Goal: Task Accomplishment & Management: Use online tool/utility

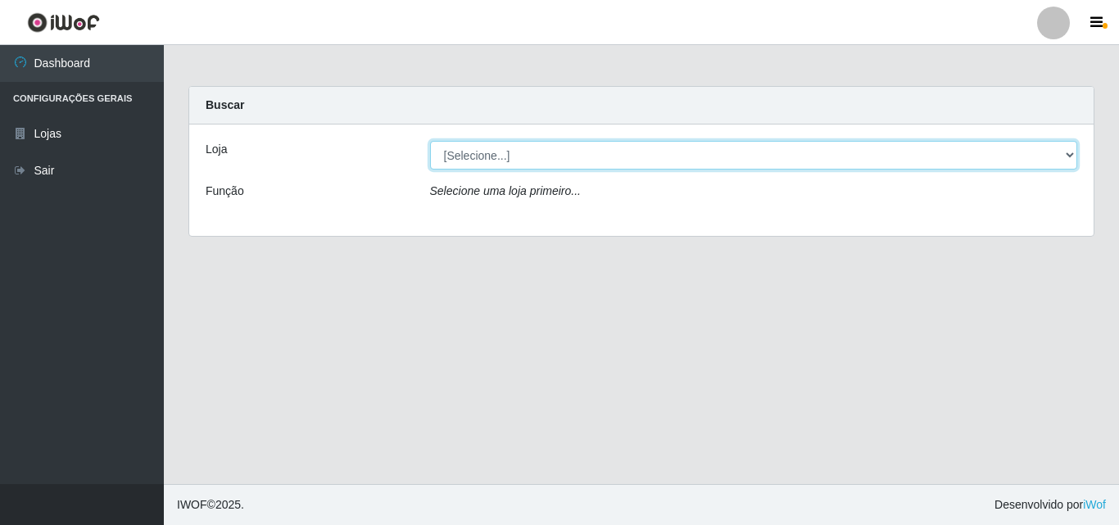
click at [491, 152] on select "[Selecione...] BomQueSó Agreste - Loja 3" at bounding box center [754, 155] width 648 height 29
select select "215"
click at [430, 141] on select "[Selecione...] BomQueSó Agreste - Loja 3" at bounding box center [754, 155] width 648 height 29
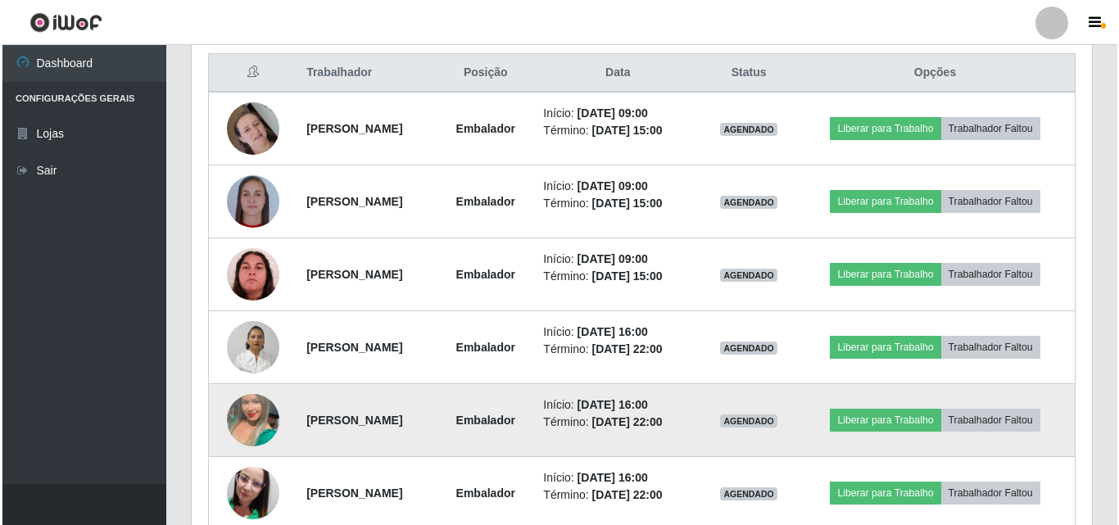
scroll to position [655, 0]
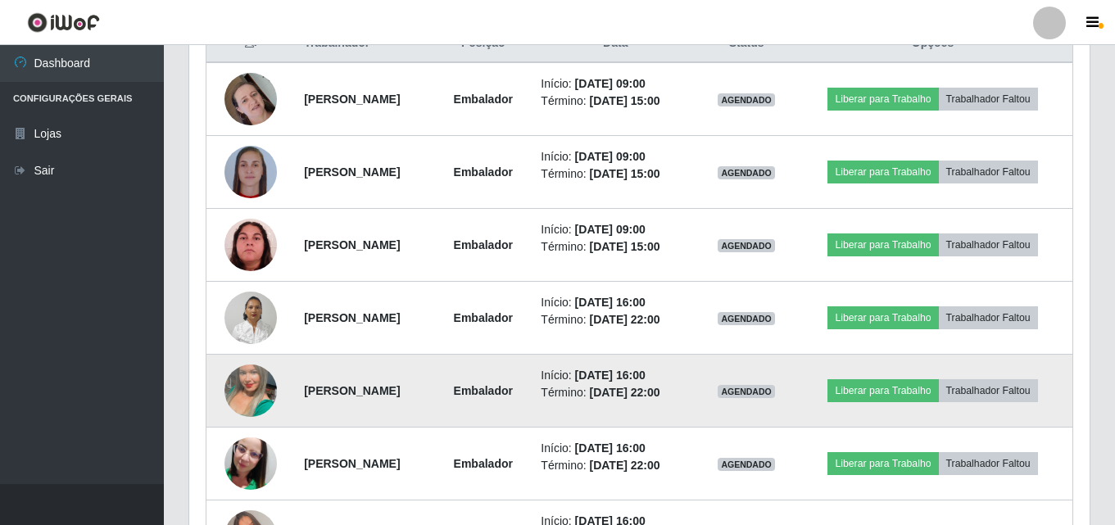
click at [242, 390] on img at bounding box center [250, 390] width 52 height 93
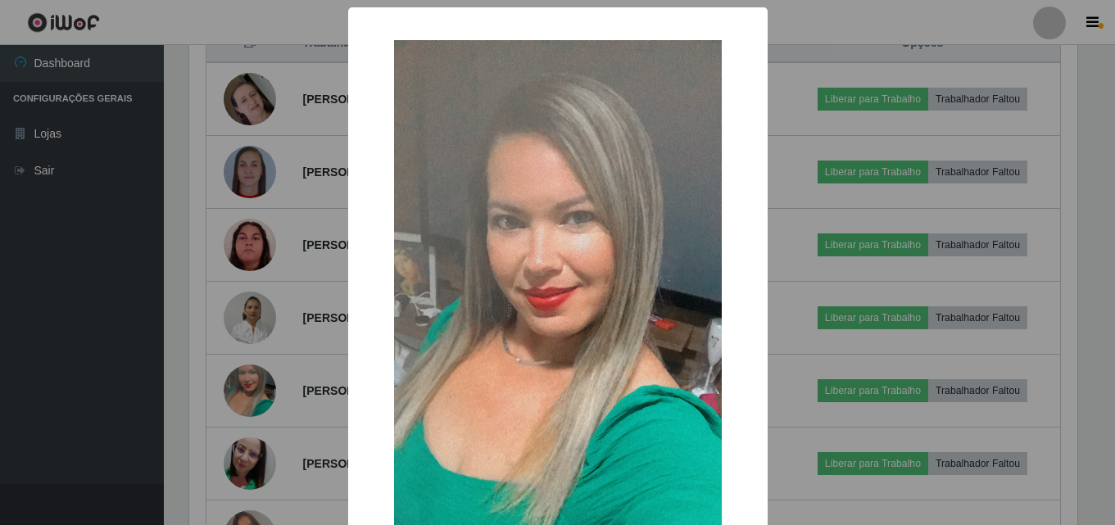
scroll to position [340, 892]
click at [332, 360] on div "× OK Cancel" at bounding box center [559, 262] width 1119 height 525
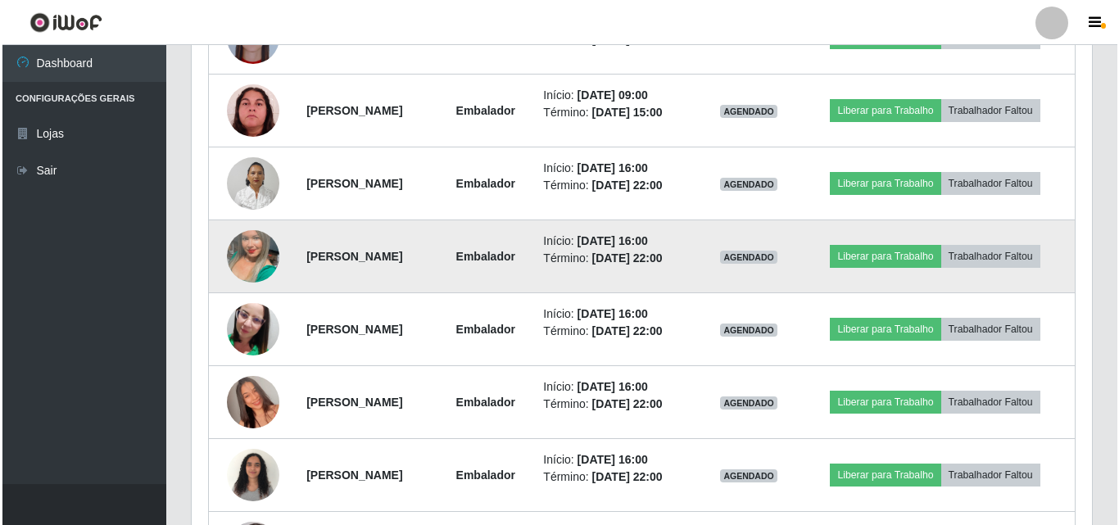
scroll to position [819, 0]
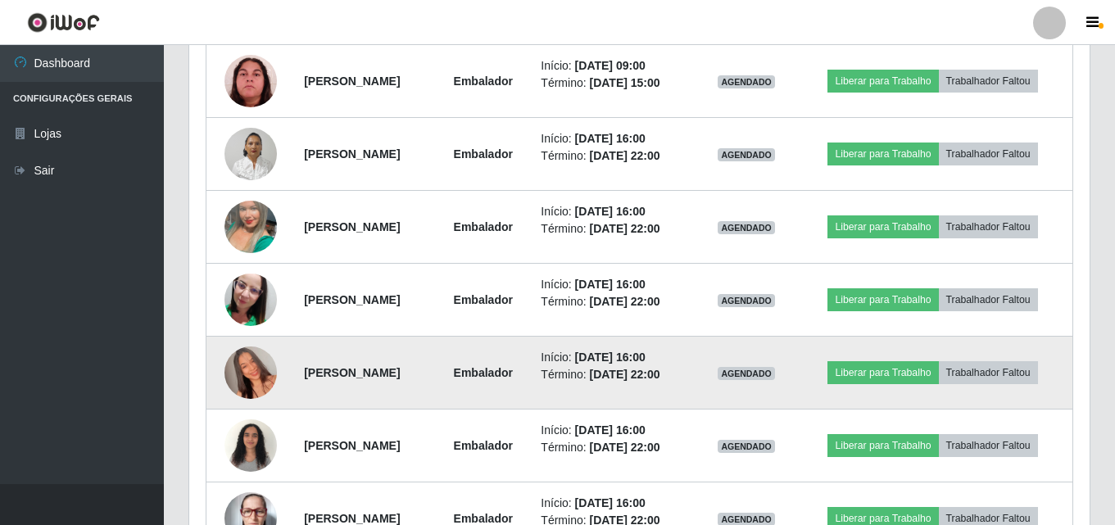
click at [261, 369] on img at bounding box center [250, 372] width 52 height 93
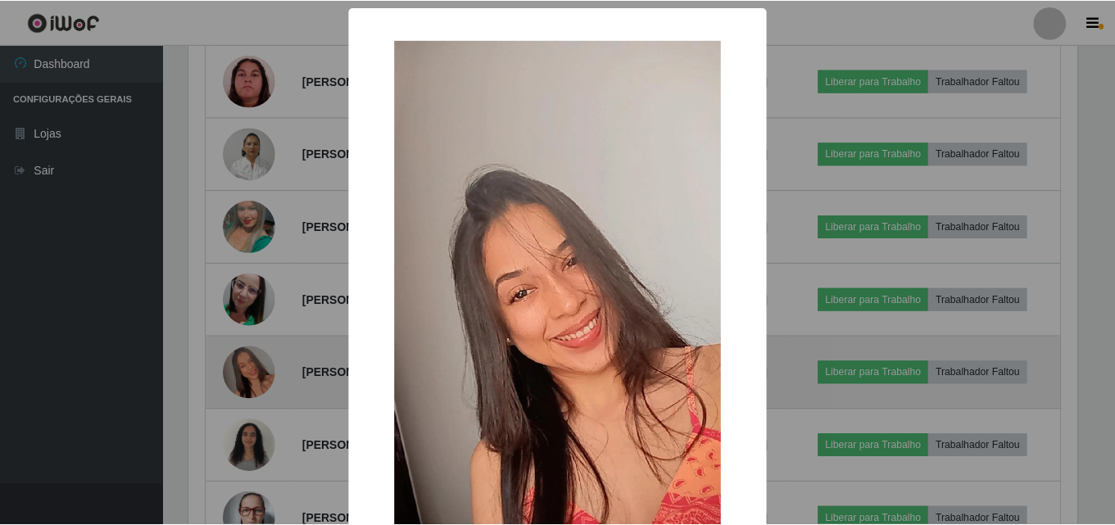
scroll to position [340, 892]
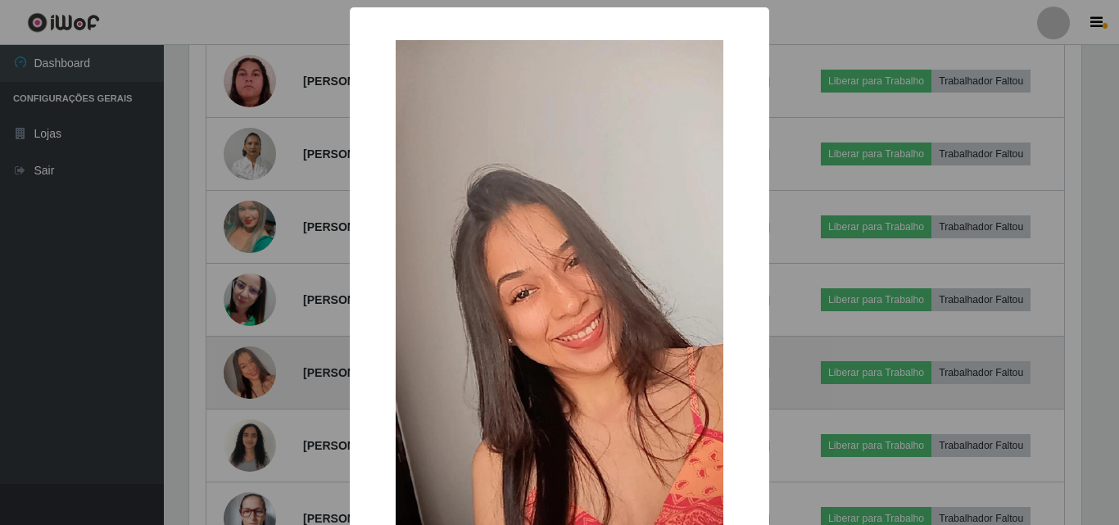
click at [261, 369] on div "× OK Cancel" at bounding box center [559, 262] width 1119 height 525
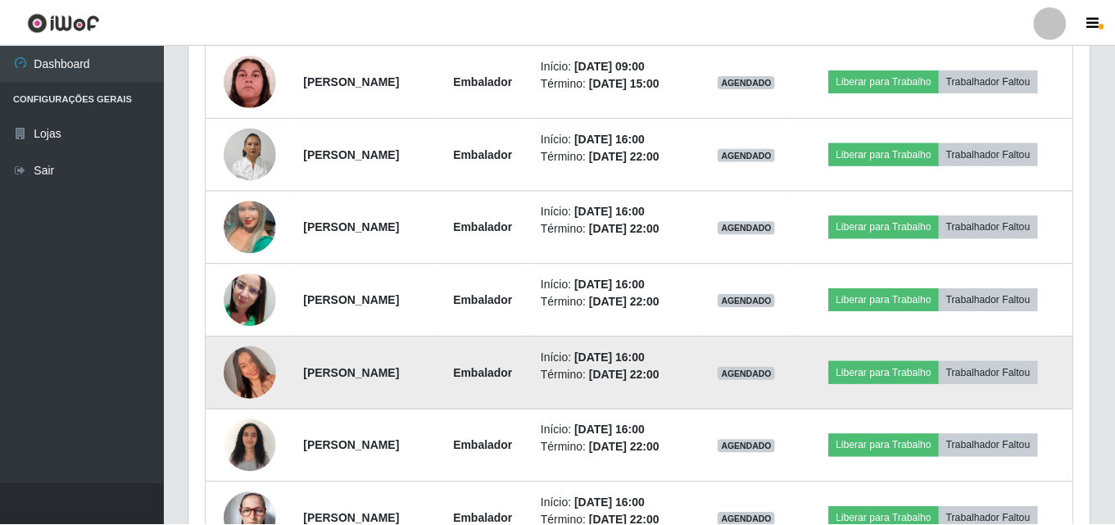
scroll to position [340, 900]
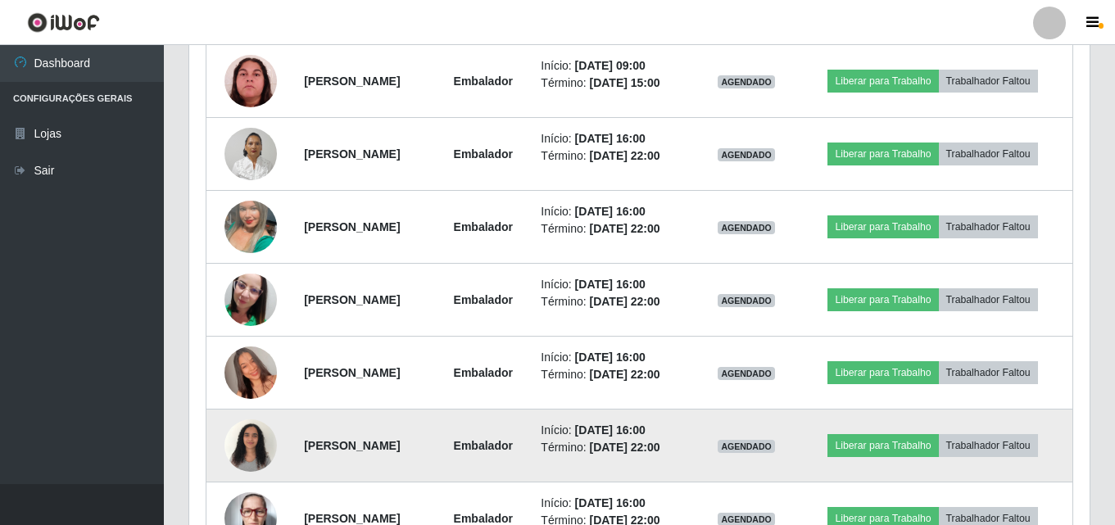
click at [233, 460] on img at bounding box center [250, 445] width 52 height 70
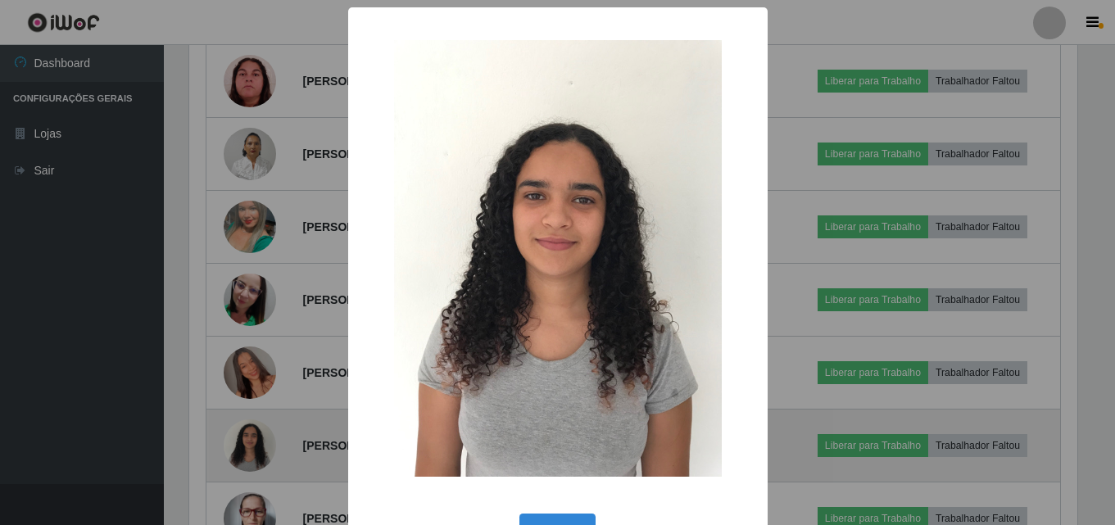
scroll to position [340, 892]
click at [233, 460] on div "× OK Cancel" at bounding box center [559, 262] width 1119 height 525
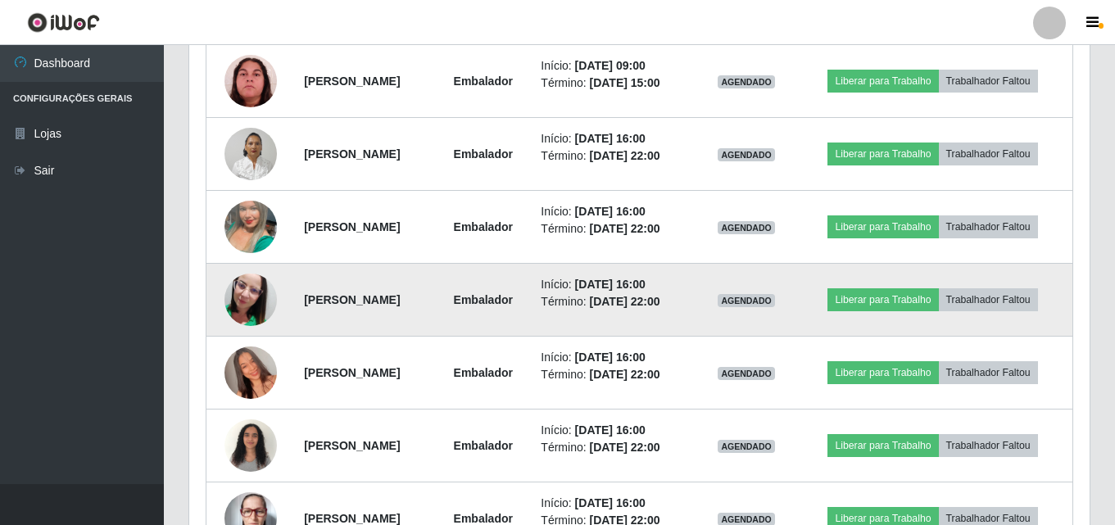
scroll to position [901, 0]
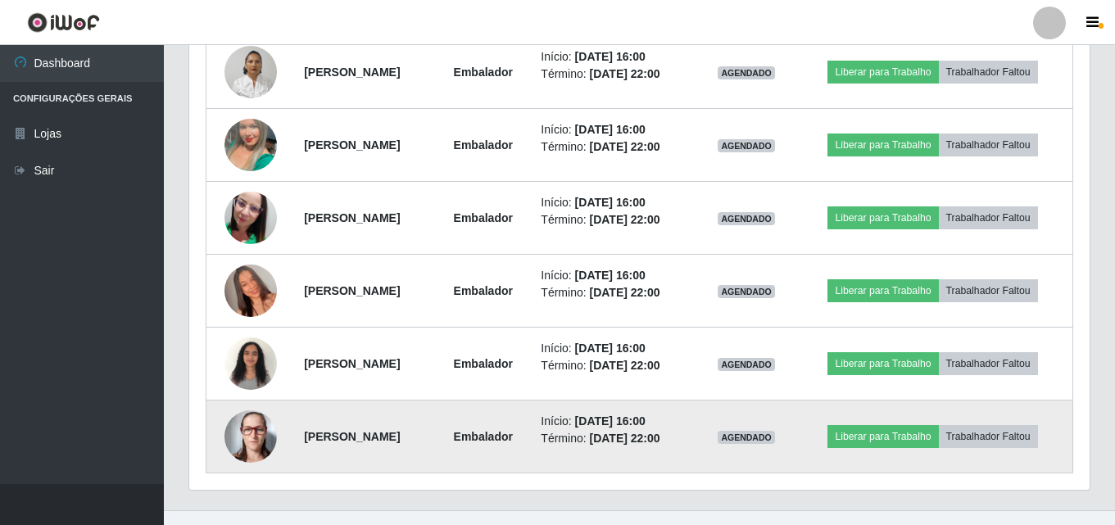
click at [243, 425] on img at bounding box center [250, 436] width 52 height 52
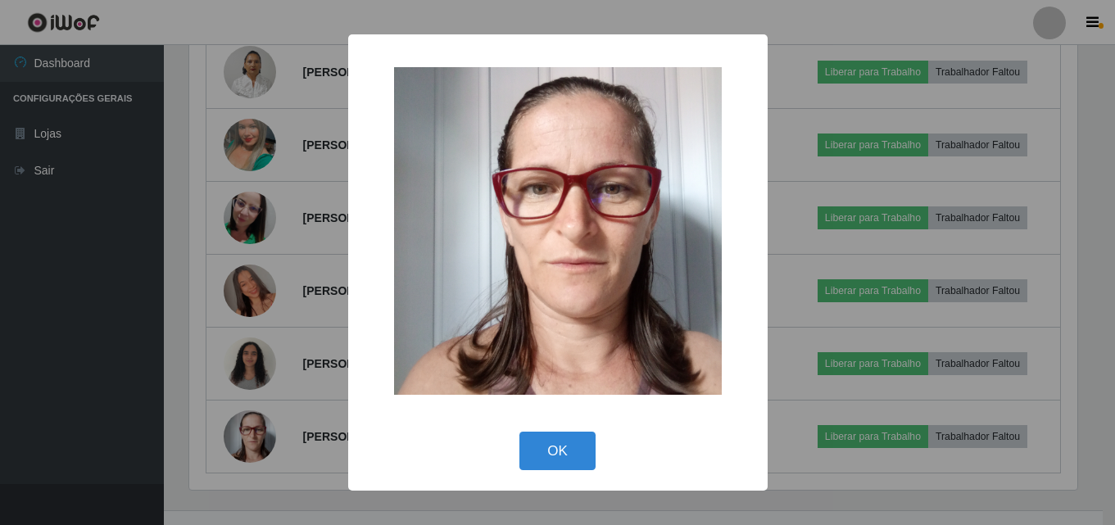
scroll to position [340, 892]
click at [274, 416] on div "× OK Cancel" at bounding box center [559, 262] width 1119 height 525
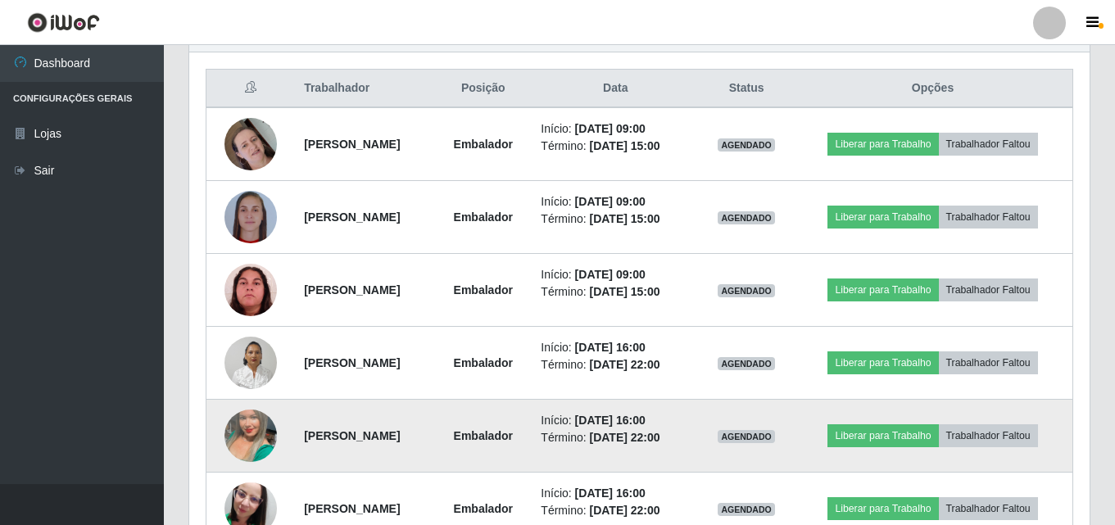
scroll to position [600, 0]
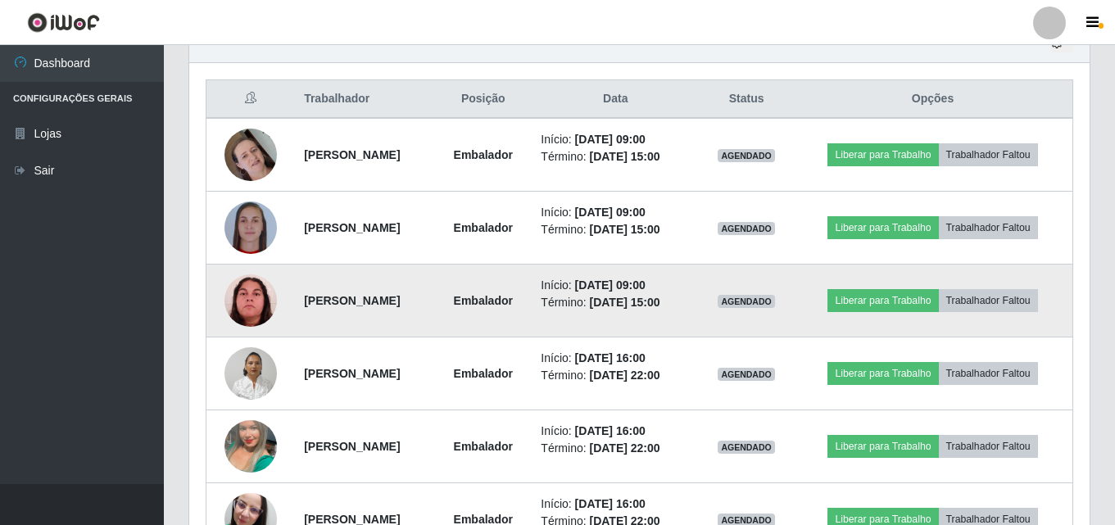
click at [255, 300] on img at bounding box center [250, 300] width 52 height 52
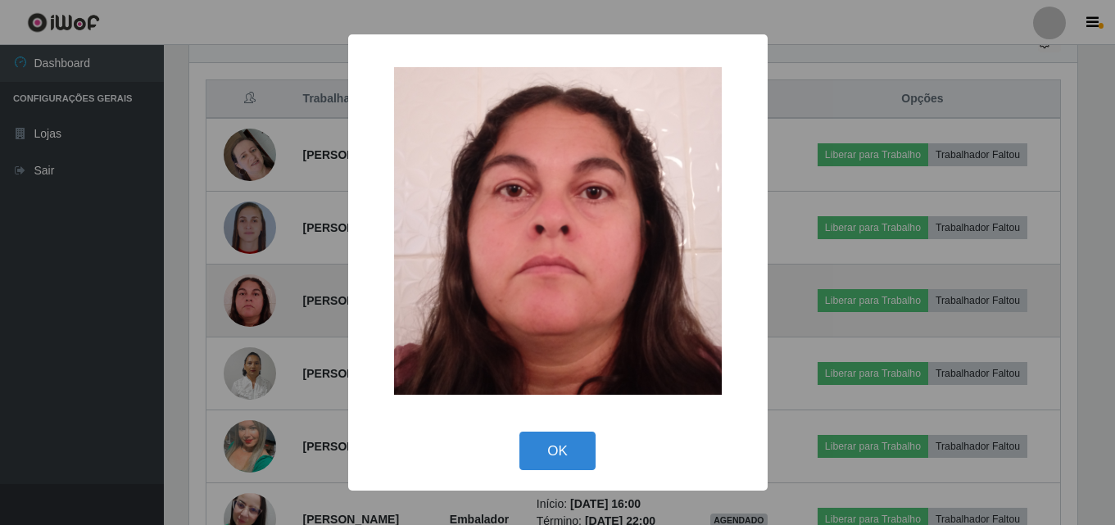
scroll to position [340, 892]
click at [255, 300] on div "× OK Cancel" at bounding box center [559, 262] width 1119 height 525
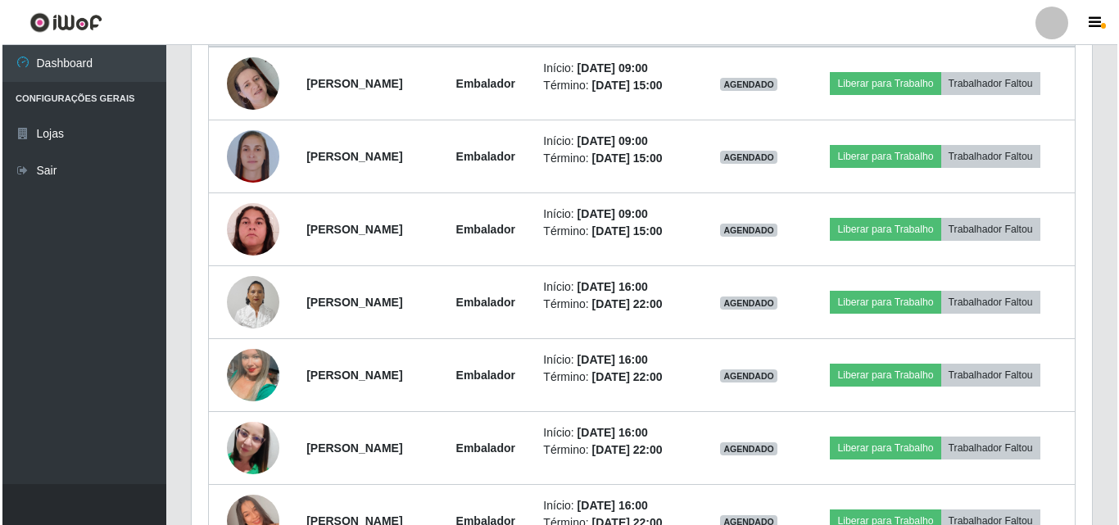
scroll to position [518, 0]
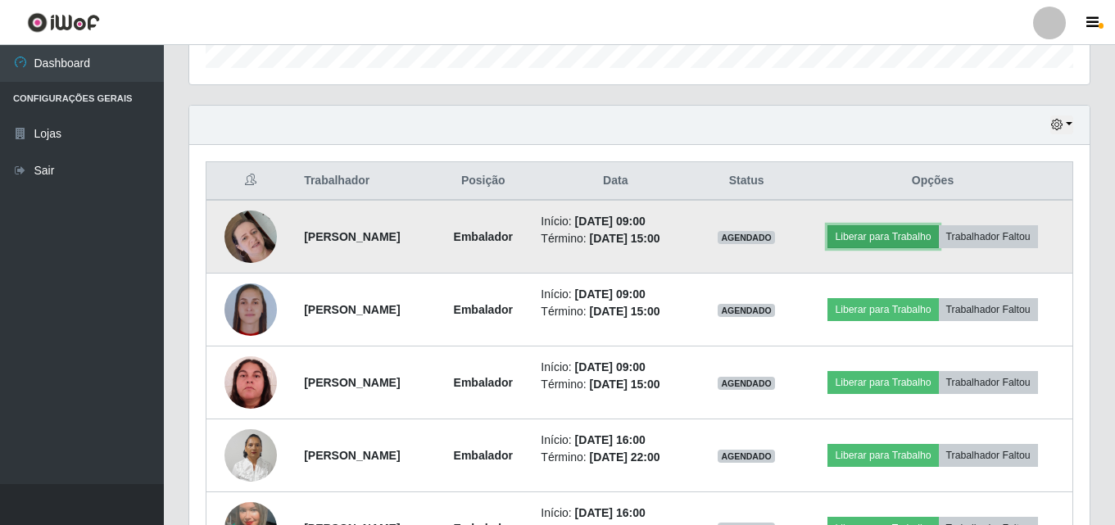
click at [932, 235] on button "Liberar para Trabalho" at bounding box center [882, 236] width 111 height 23
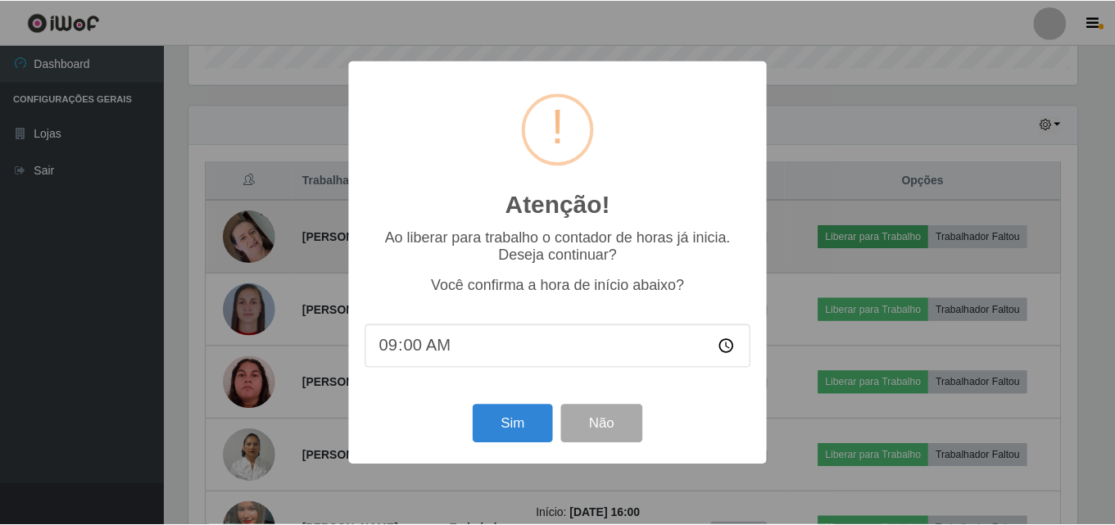
scroll to position [340, 892]
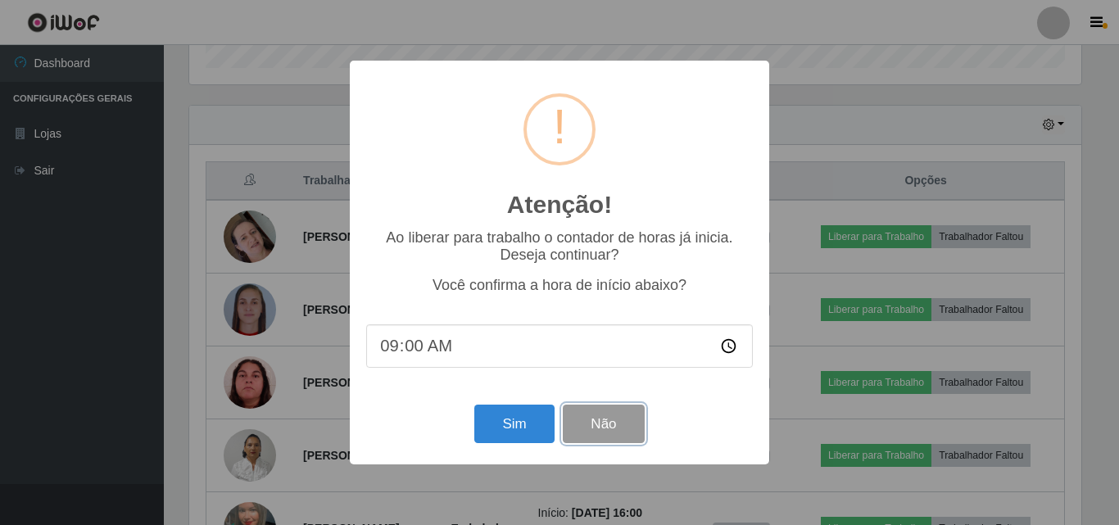
click at [627, 421] on button "Não" at bounding box center [603, 424] width 81 height 39
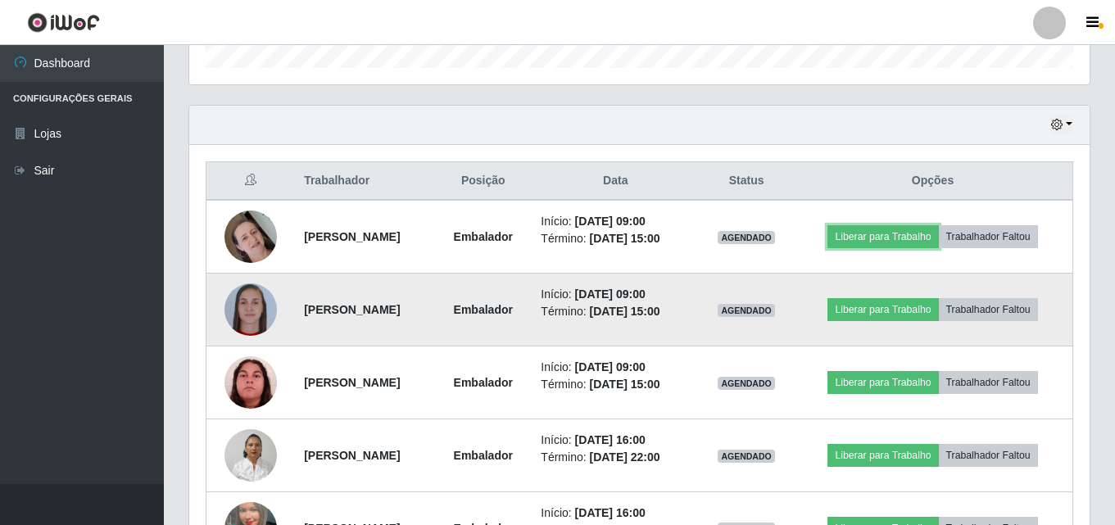
scroll to position [600, 0]
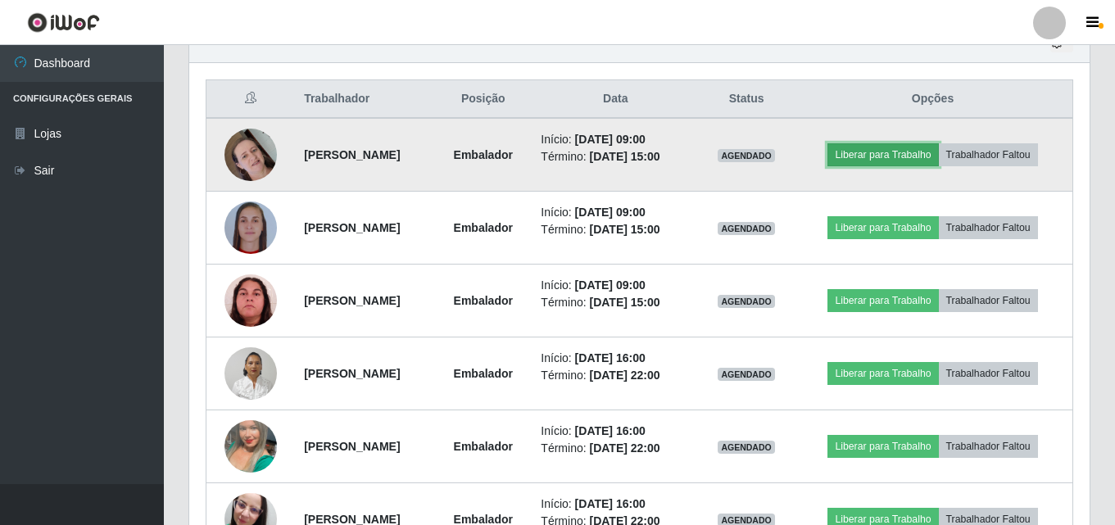
click at [892, 153] on button "Liberar para Trabalho" at bounding box center [882, 154] width 111 height 23
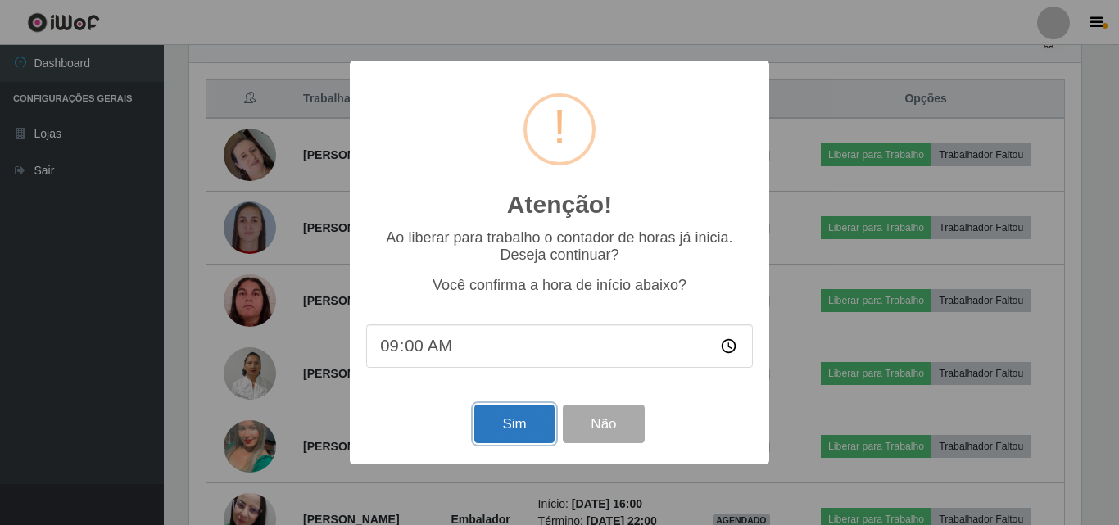
click at [537, 415] on button "Sim" at bounding box center [513, 424] width 79 height 39
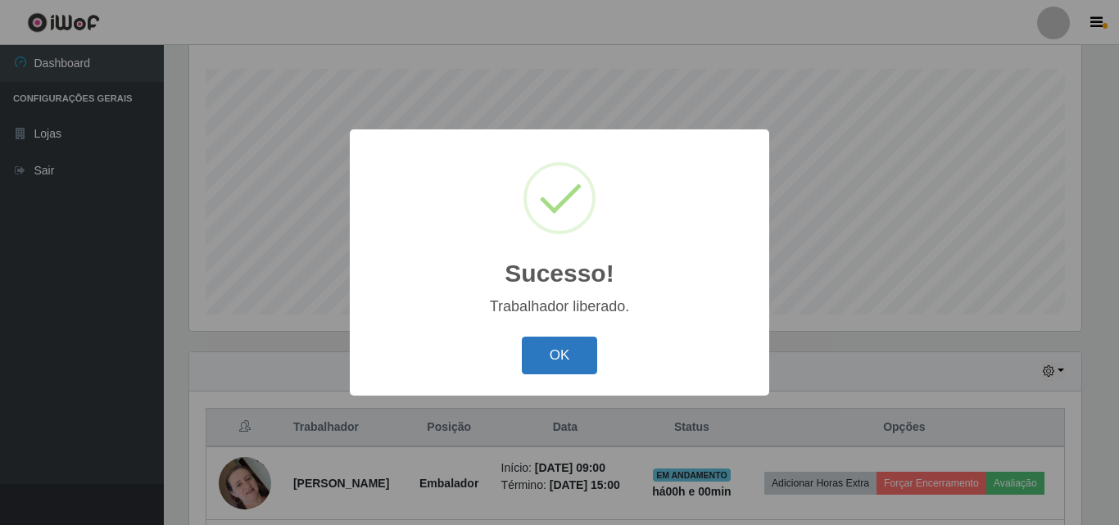
click at [561, 351] on button "OK" at bounding box center [560, 356] width 76 height 39
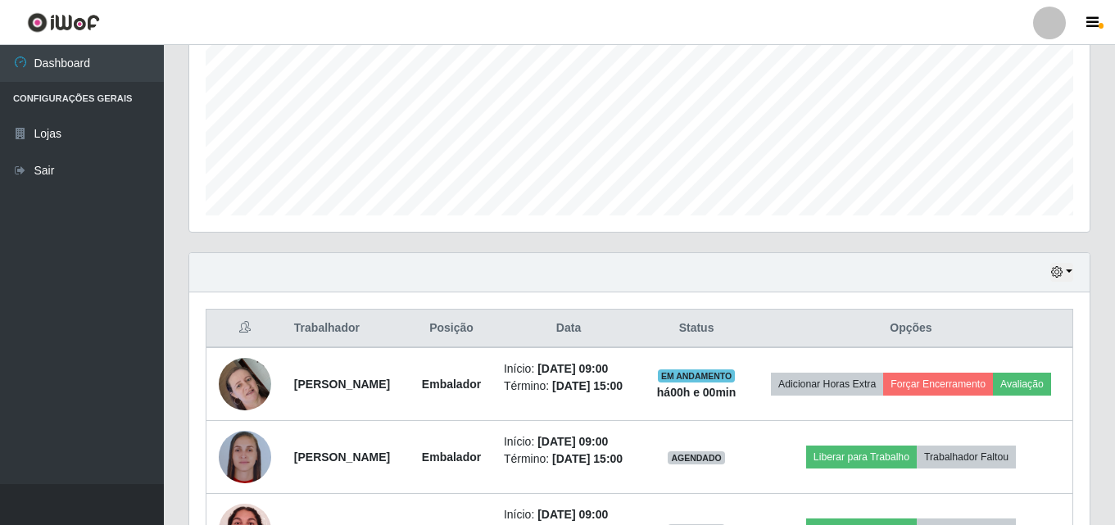
scroll to position [517, 0]
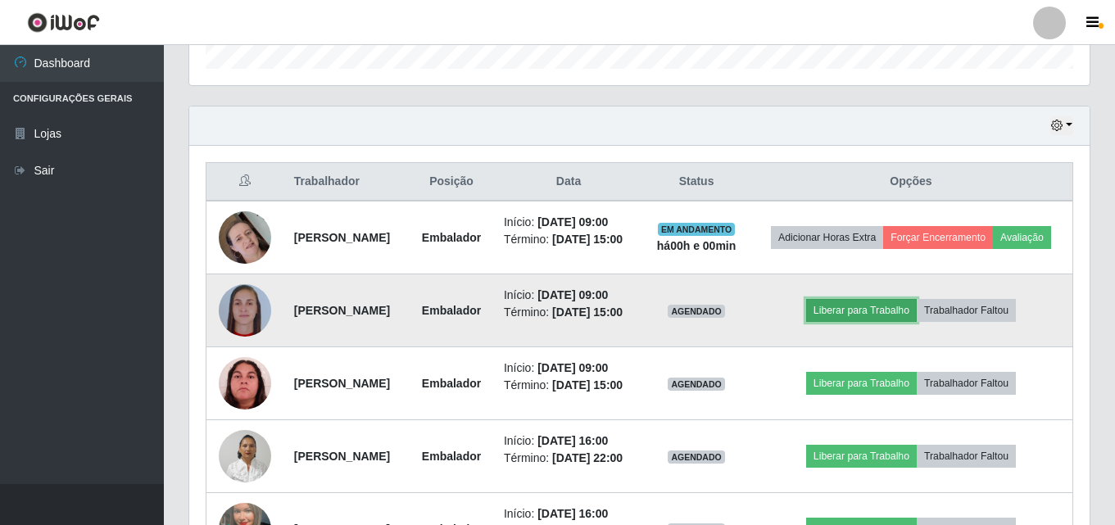
click at [848, 322] on button "Liberar para Trabalho" at bounding box center [861, 310] width 111 height 23
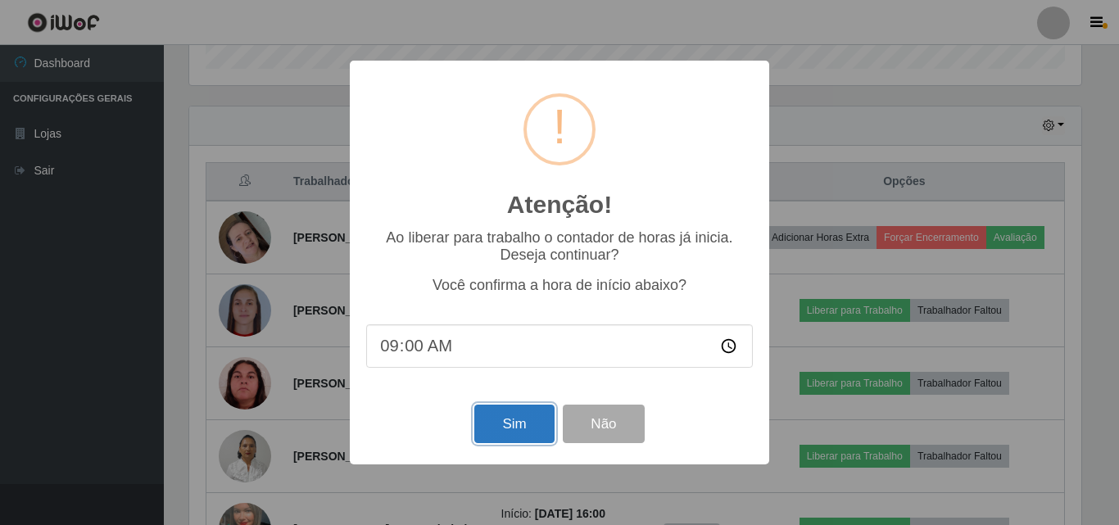
click at [537, 420] on button "Sim" at bounding box center [513, 424] width 79 height 39
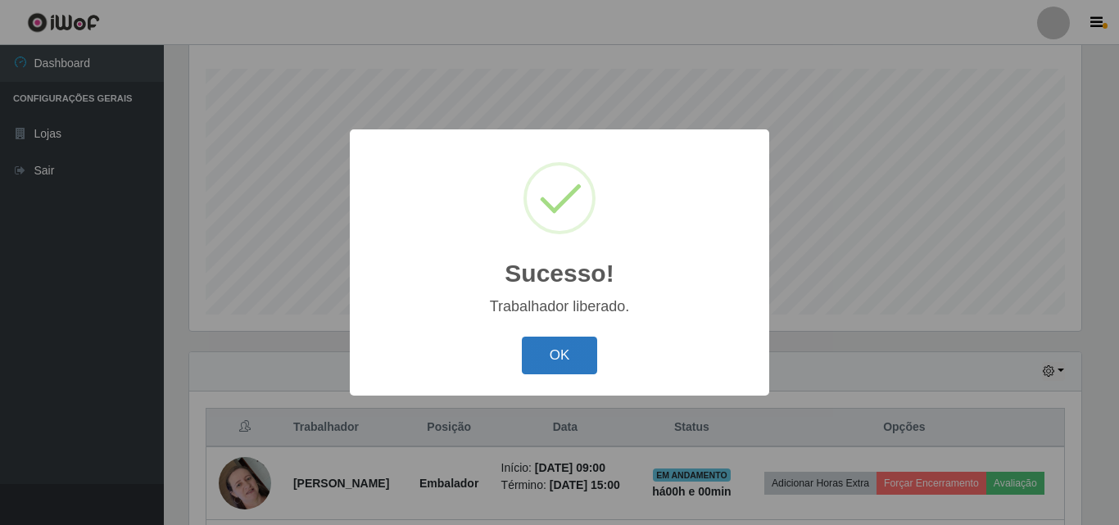
click at [556, 360] on button "OK" at bounding box center [560, 356] width 76 height 39
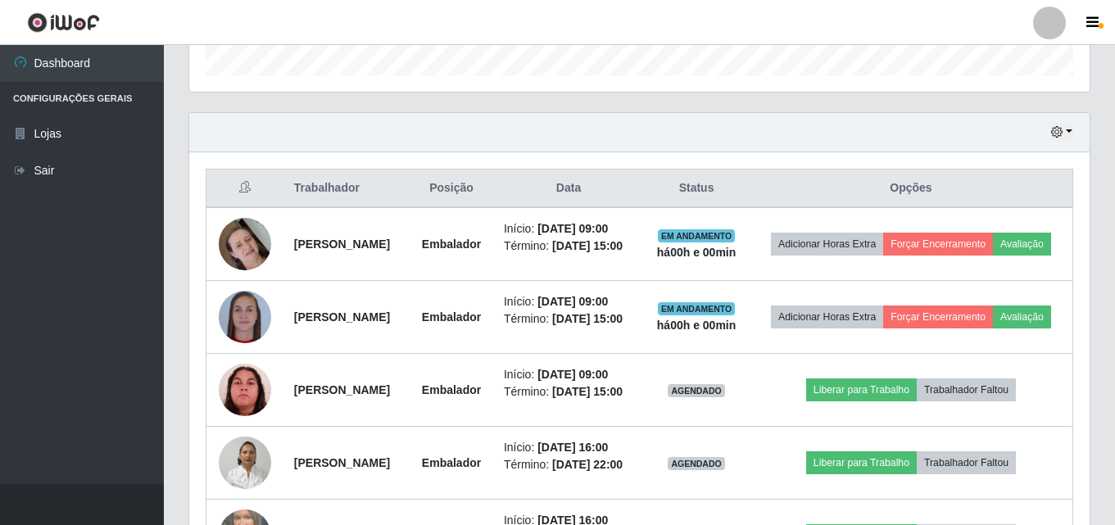
scroll to position [517, 0]
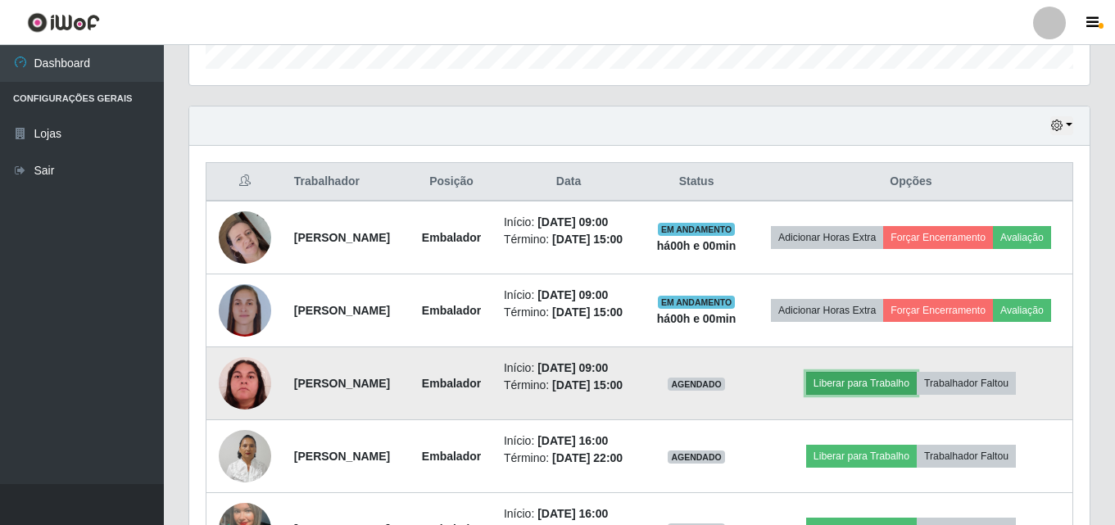
click at [872, 395] on button "Liberar para Trabalho" at bounding box center [861, 383] width 111 height 23
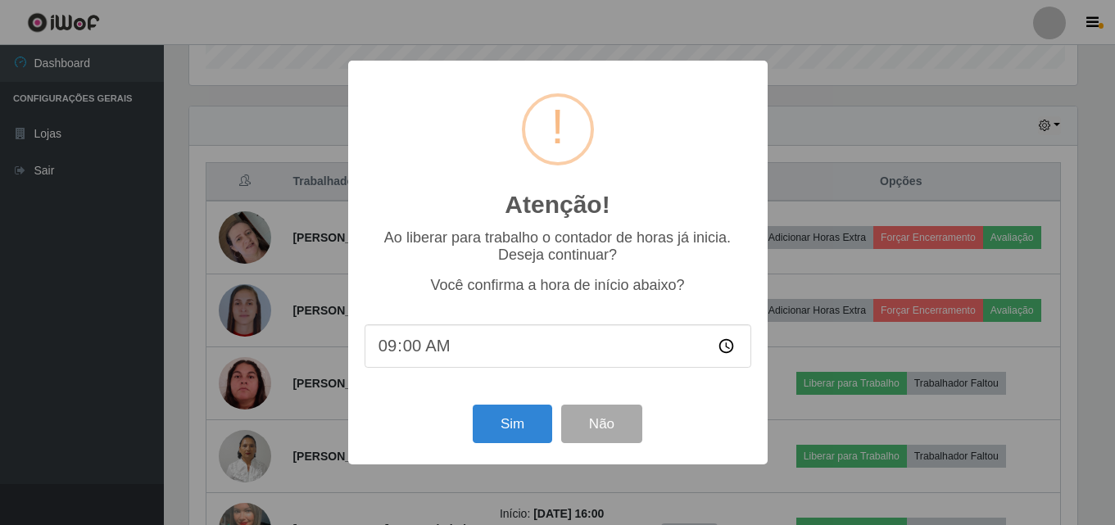
scroll to position [340, 892]
click at [531, 419] on button "Sim" at bounding box center [513, 424] width 79 height 39
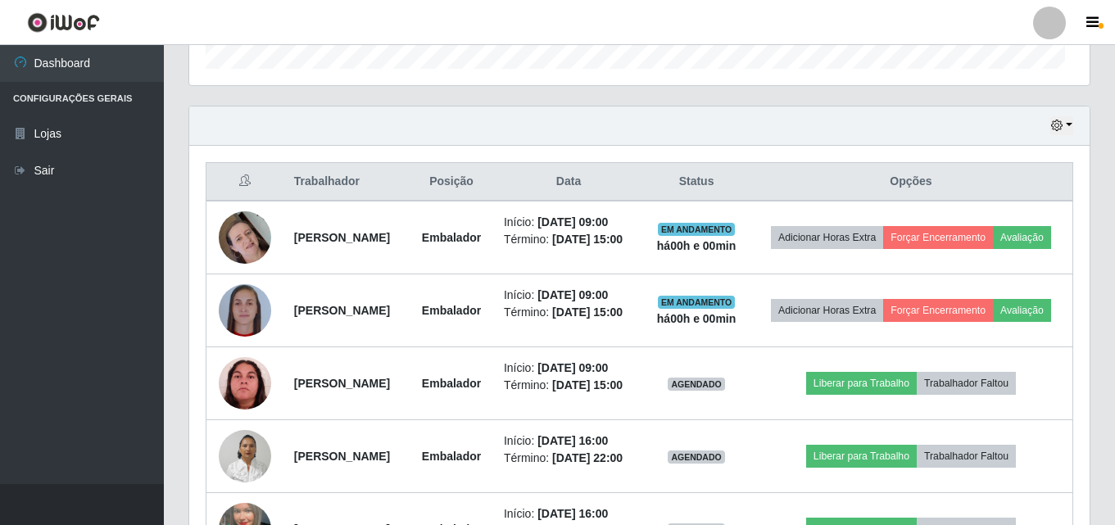
scroll to position [340, 900]
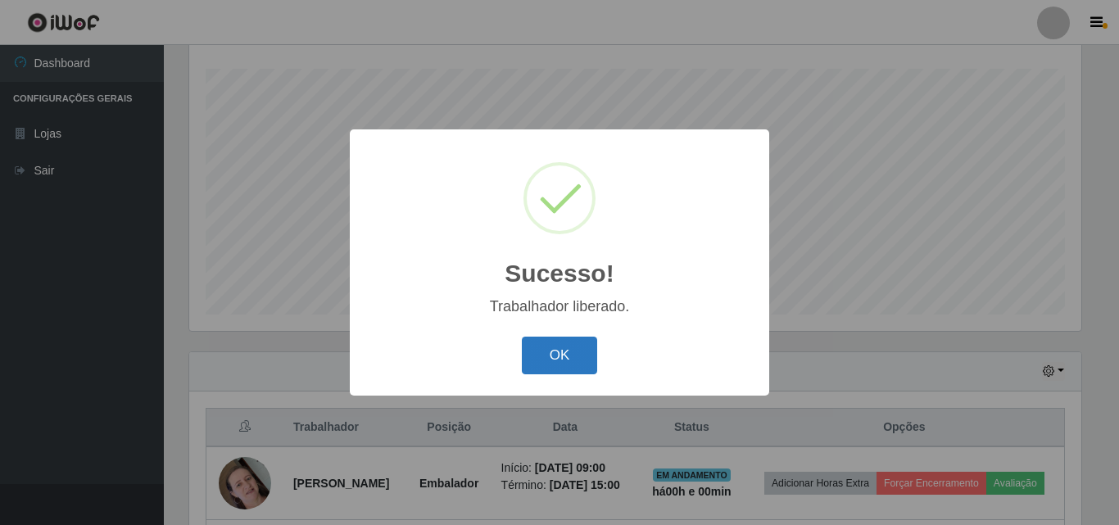
click at [551, 369] on button "OK" at bounding box center [560, 356] width 76 height 39
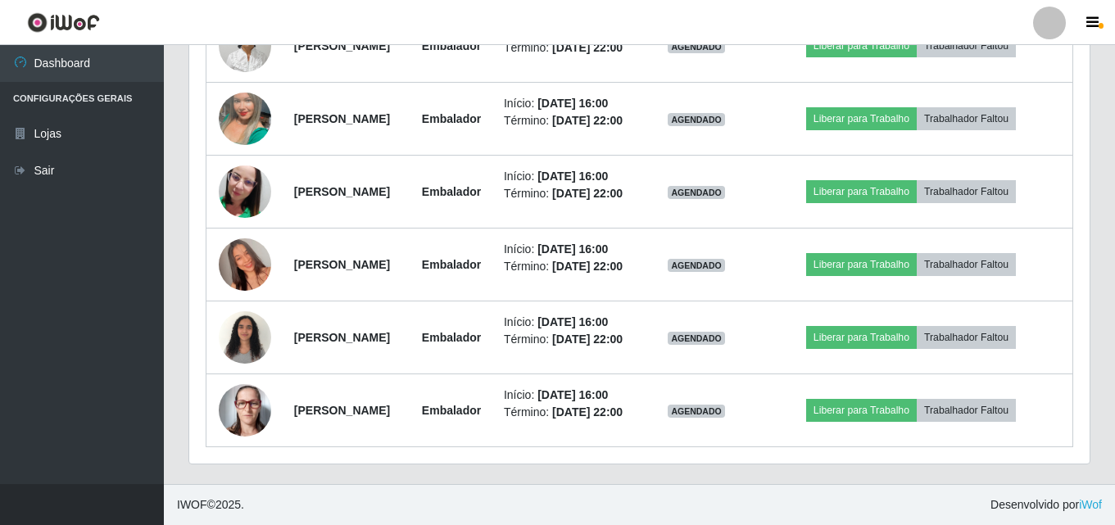
scroll to position [1038, 0]
